Goal: Communication & Community: Participate in discussion

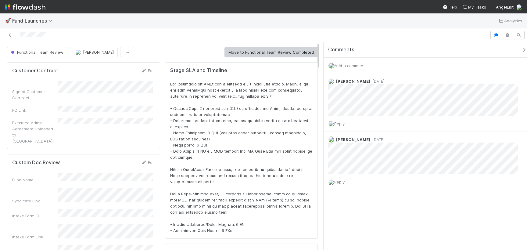
scroll to position [119, 291]
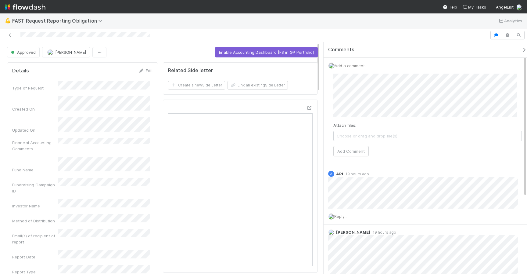
click at [316, 78] on div "Approved Zach Byers Enable Accounting Dashboard [FS in GP Portfolio] Details Ed…" at bounding box center [263, 158] width 527 height 232
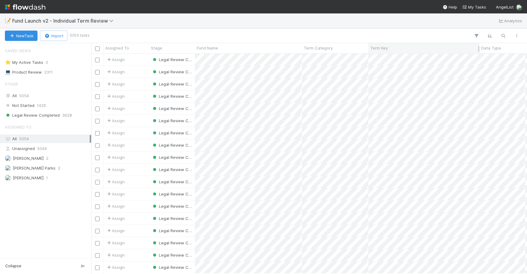
scroll to position [215, 431]
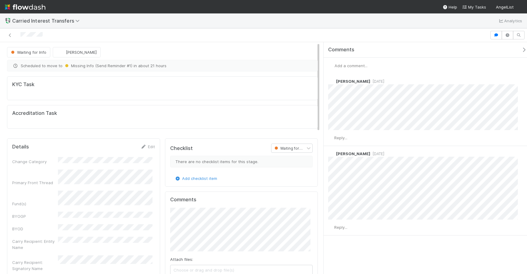
scroll to position [135, 0]
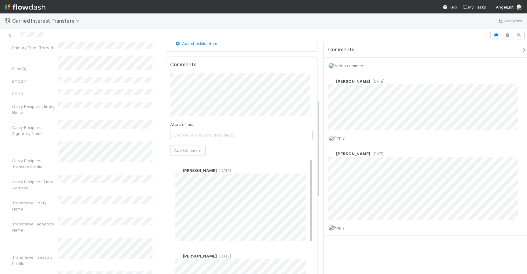
click at [399, 59] on div "Add a comment..." at bounding box center [428, 66] width 208 height 16
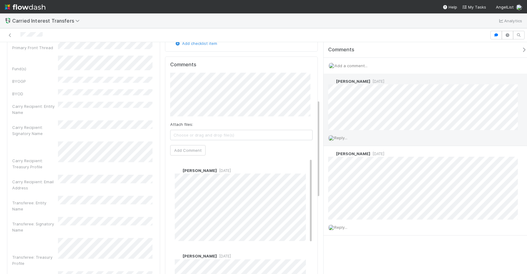
click at [457, 144] on div "Reply..." at bounding box center [426, 137] width 204 height 15
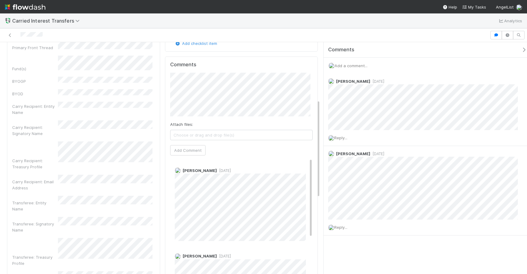
click at [363, 65] on span "Add a comment..." at bounding box center [351, 65] width 33 height 5
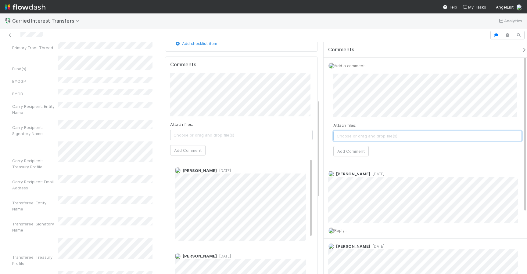
click at [424, 133] on span "Choose or drag and drop file(s)" at bounding box center [428, 136] width 188 height 10
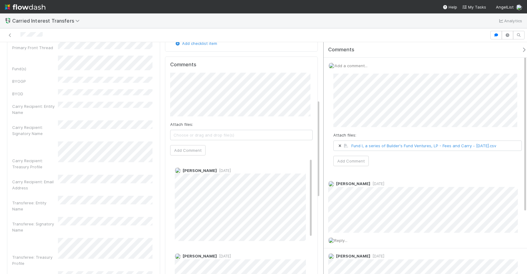
click at [323, 88] on div "Comments Add a comment... Attach files: Fund I, a series of Builder's Fund Vent…" at bounding box center [423, 158] width 207 height 232
click at [424, 166] on div "Attach files: Fund I, a series of Builder's Fund Ventures, LP - Fees and Carry …" at bounding box center [428, 120] width 189 height 92
click at [357, 164] on button "Add Comment" at bounding box center [351, 161] width 35 height 10
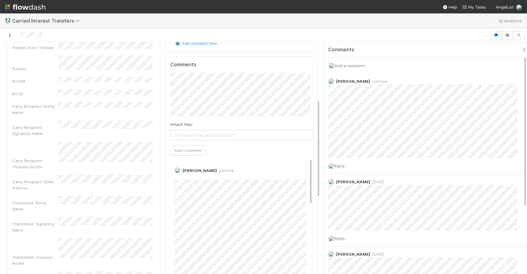
click at [8, 35] on icon at bounding box center [10, 35] width 6 height 4
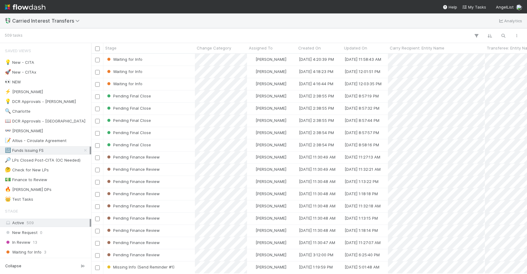
scroll to position [215, 431]
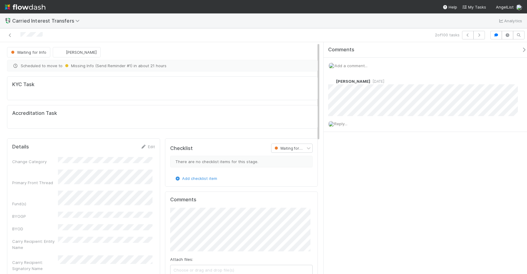
click at [364, 63] on span "Add a comment..." at bounding box center [351, 65] width 33 height 5
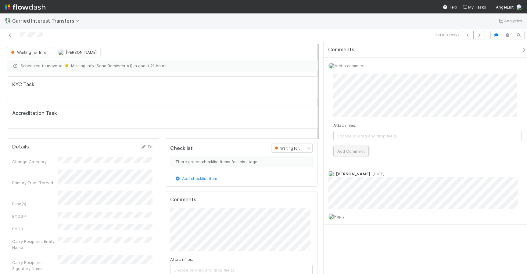
click at [362, 147] on button "Add Comment" at bounding box center [351, 151] width 35 height 10
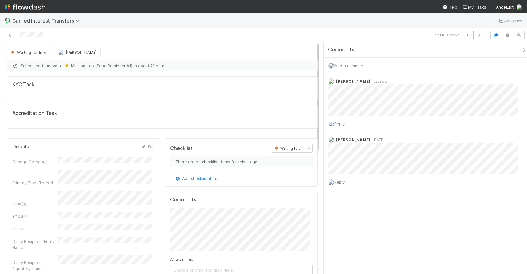
click at [13, 32] on div at bounding box center [124, 35] width 244 height 9
click at [11, 34] on icon at bounding box center [10, 35] width 6 height 4
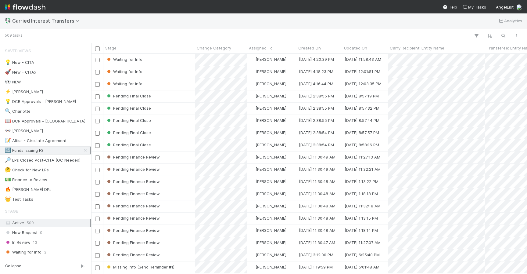
scroll to position [215, 431]
click at [290, 81] on div "Linda Ortiz" at bounding box center [271, 84] width 49 height 12
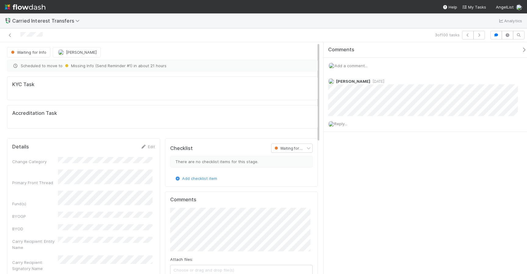
click at [366, 65] on span "Add a comment..." at bounding box center [351, 65] width 33 height 5
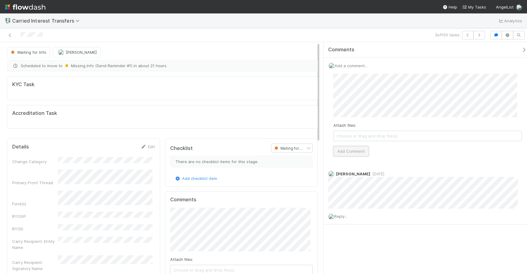
click at [361, 146] on button "Add Comment" at bounding box center [351, 151] width 35 height 10
